Goal: Navigation & Orientation: Find specific page/section

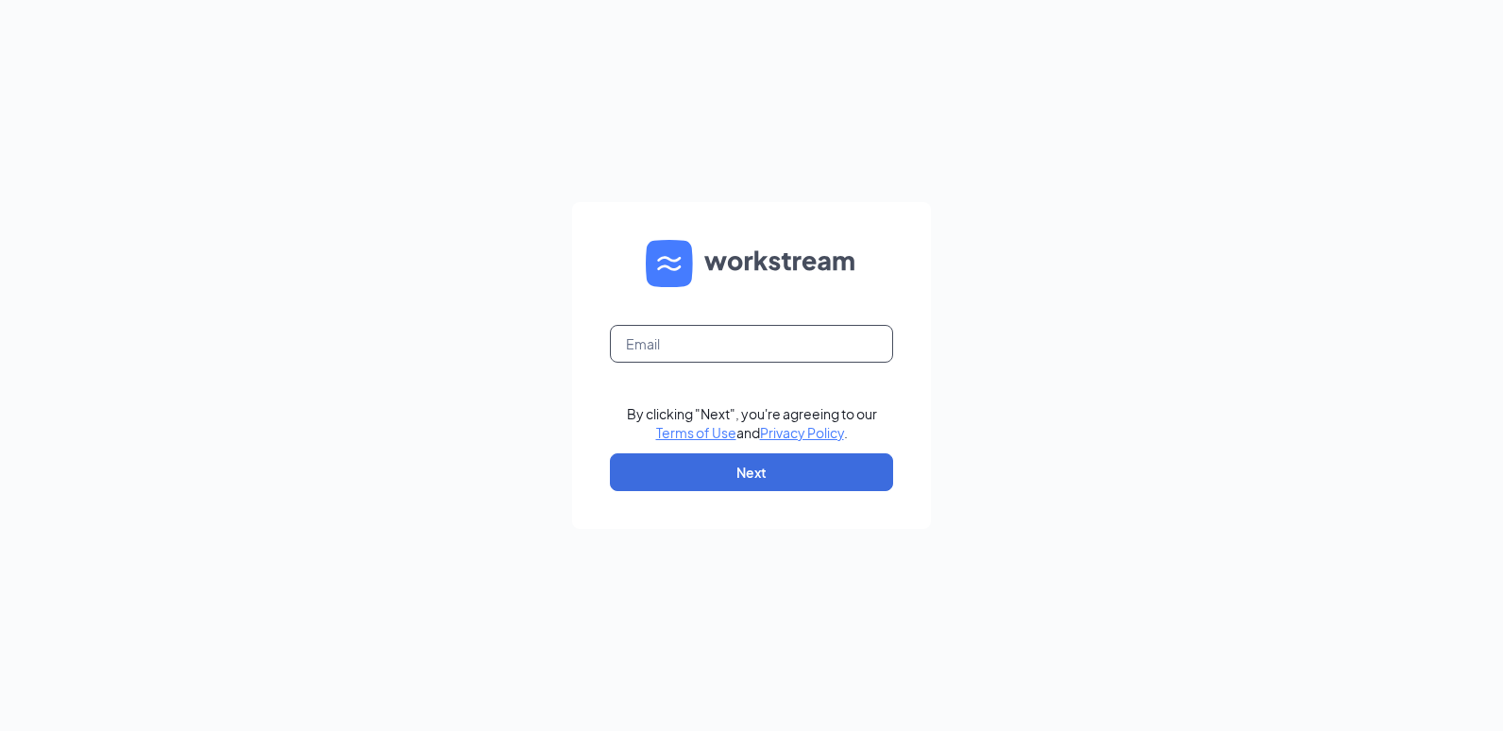
click at [675, 342] on input "text" at bounding box center [751, 344] width 283 height 38
type input "kcconley@zoomtown.com"
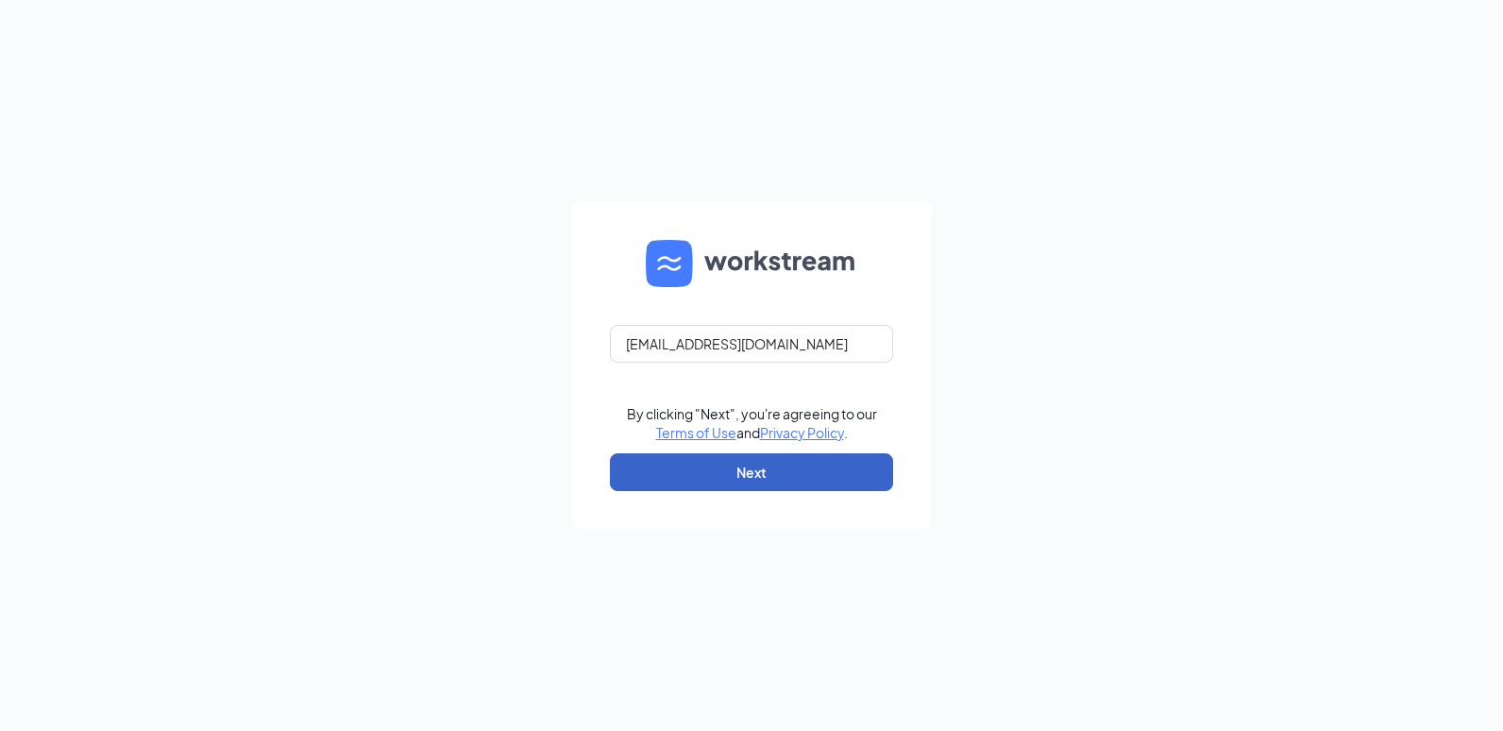
click at [711, 467] on button "Next" at bounding box center [751, 472] width 283 height 38
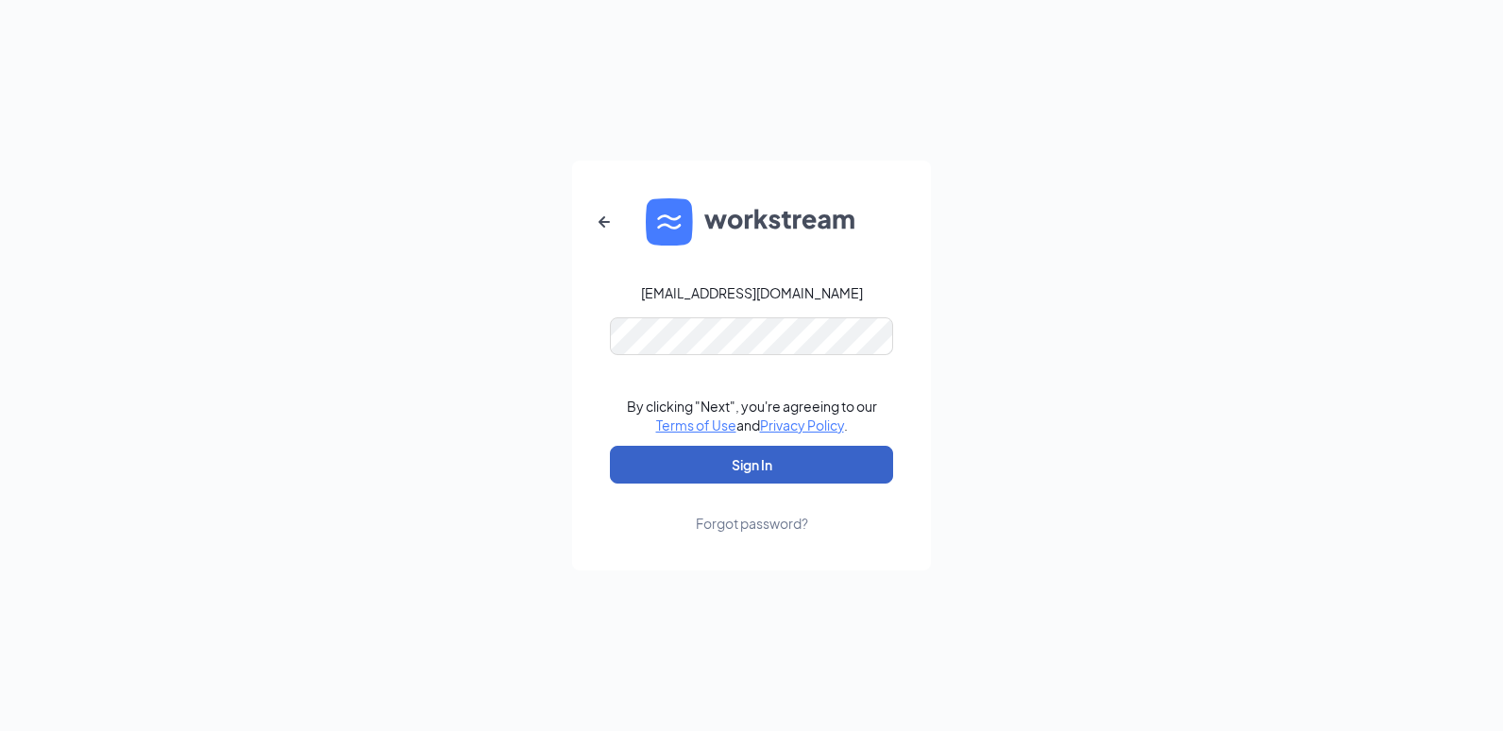
click at [671, 458] on button "Sign In" at bounding box center [751, 465] width 283 height 38
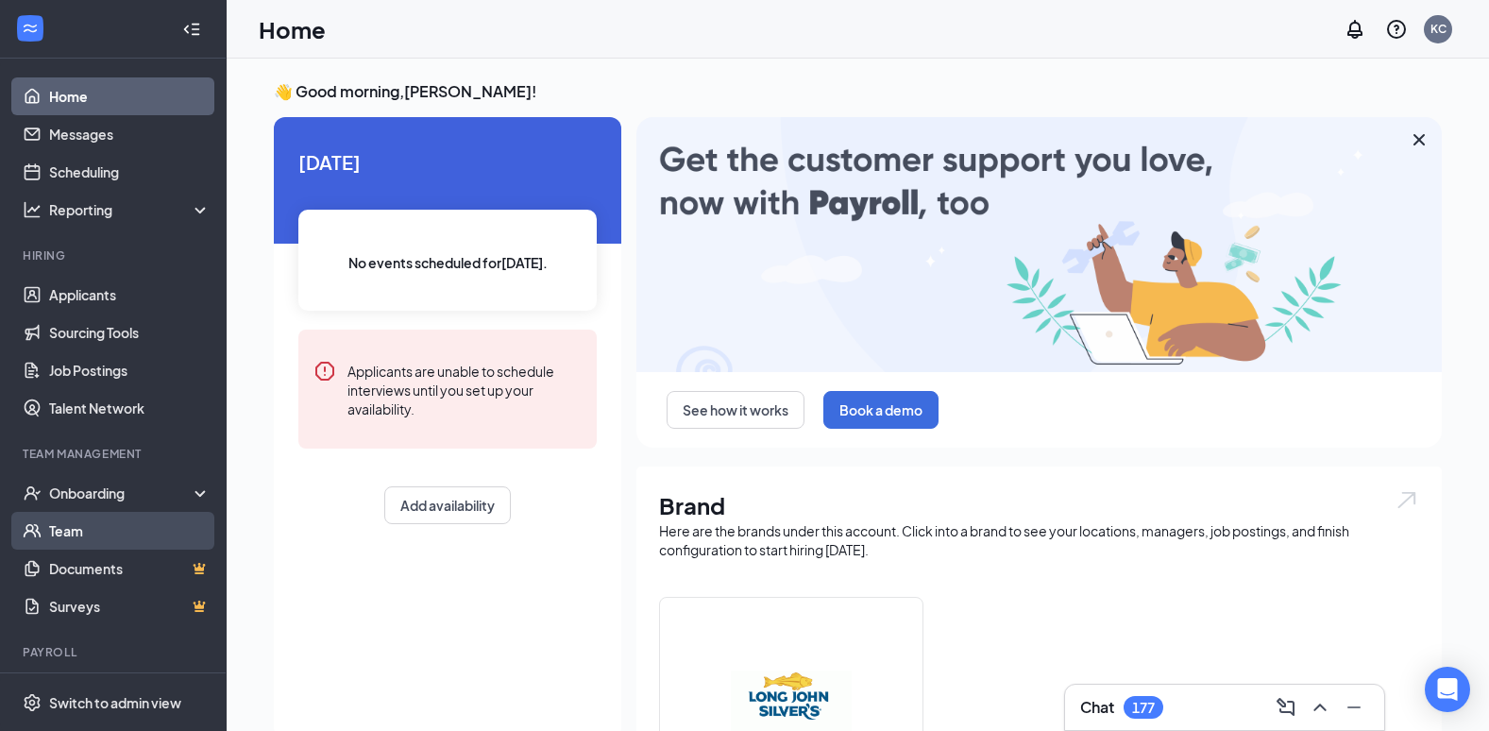
click at [74, 533] on link "Team" at bounding box center [129, 531] width 161 height 38
